Goal: Task Accomplishment & Management: Use online tool/utility

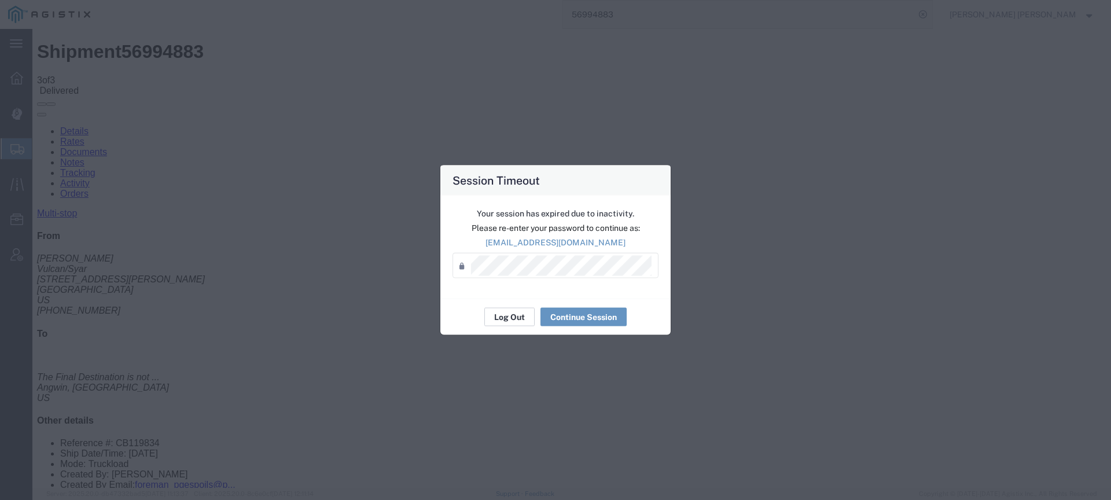
click at [518, 319] on button "Log Out" at bounding box center [509, 317] width 50 height 19
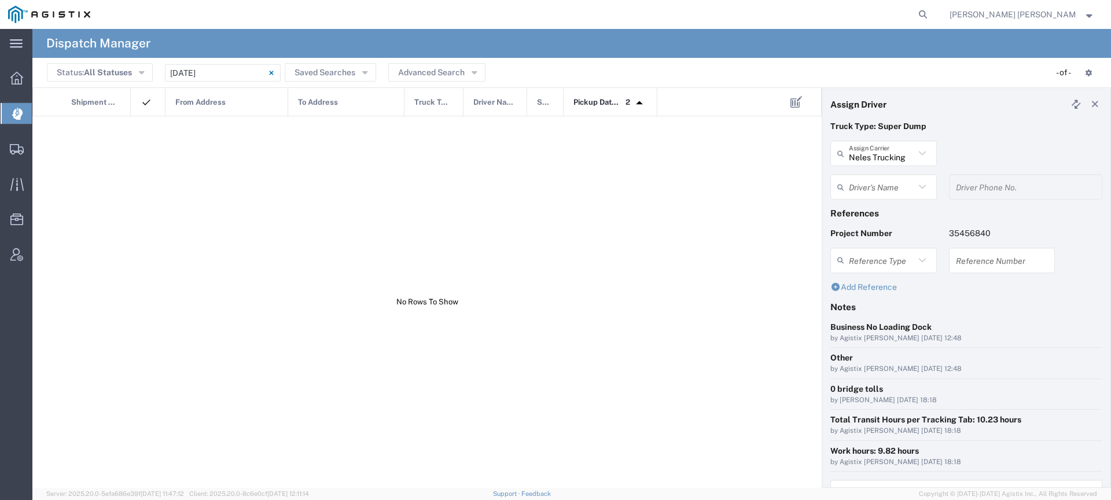
type input "Allen Lenart"
type input "7075962293"
